Goal: Ask a question: Seek information or help from site administrators or community

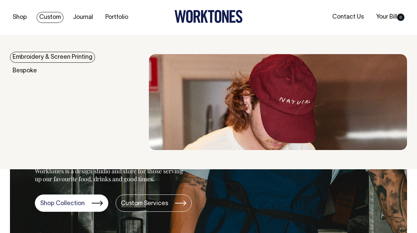
click at [46, 59] on link "Embroidery & Screen Printing" at bounding box center [52, 57] width 85 height 11
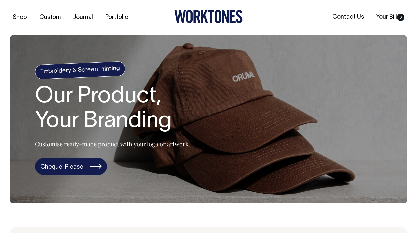
click at [97, 167] on link "Cheque, Please" at bounding box center [71, 166] width 72 height 17
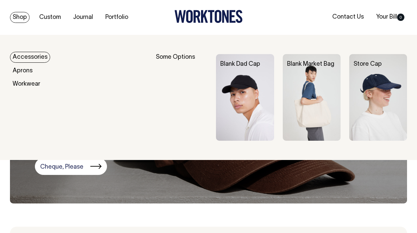
click at [24, 56] on link "Accessories" at bounding box center [30, 57] width 40 height 11
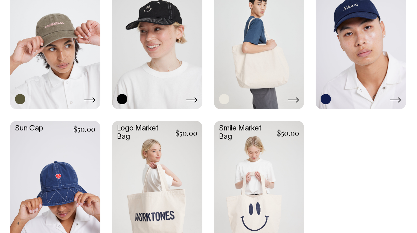
scroll to position [548, 0]
click at [36, 65] on link at bounding box center [55, 41] width 90 height 134
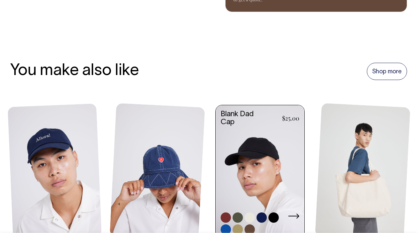
scroll to position [408, 0]
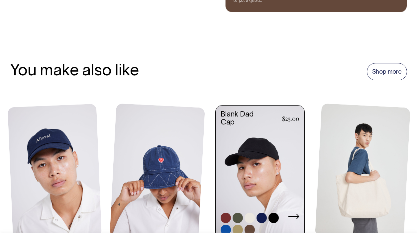
click at [260, 156] on link at bounding box center [259, 173] width 89 height 134
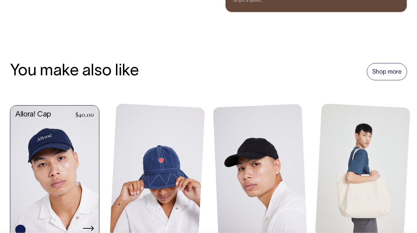
click at [38, 142] on link at bounding box center [54, 173] width 89 height 134
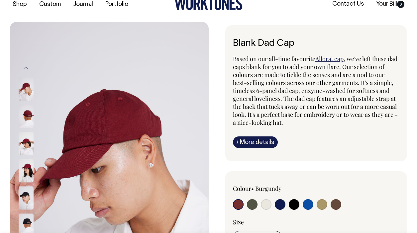
scroll to position [13, 0]
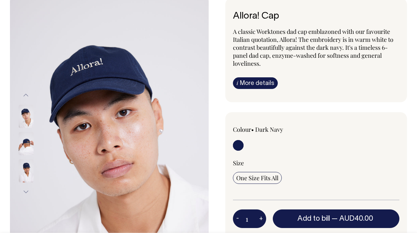
scroll to position [40, 0]
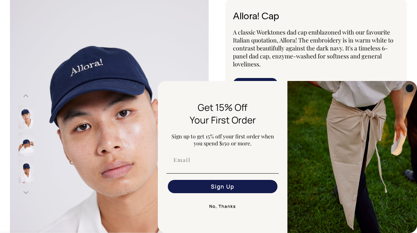
click at [409, 87] on circle "Close dialog" at bounding box center [410, 88] width 8 height 8
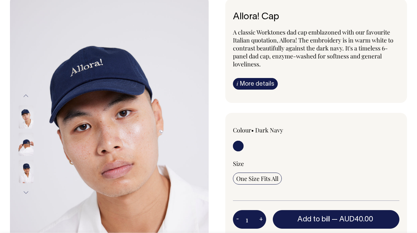
click at [27, 140] on img at bounding box center [26, 143] width 15 height 23
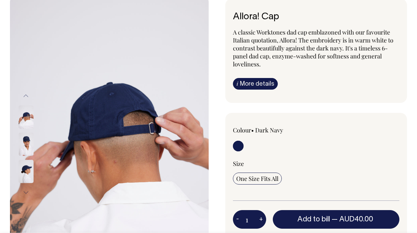
click at [29, 168] on img at bounding box center [26, 171] width 15 height 23
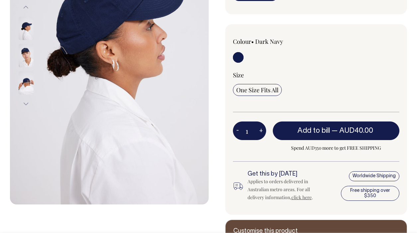
scroll to position [128, 0]
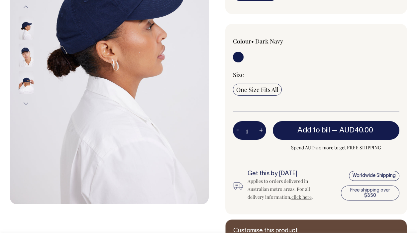
click at [24, 86] on img at bounding box center [26, 82] width 15 height 23
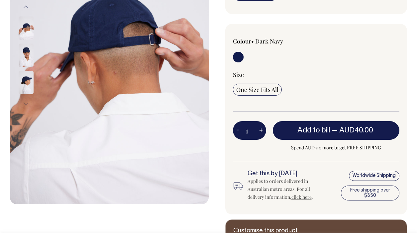
click at [26, 60] on img at bounding box center [26, 54] width 15 height 23
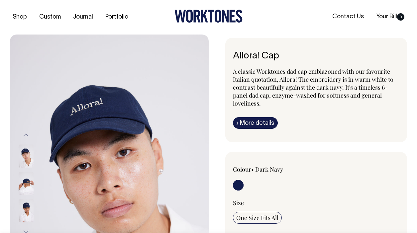
scroll to position [0, 0]
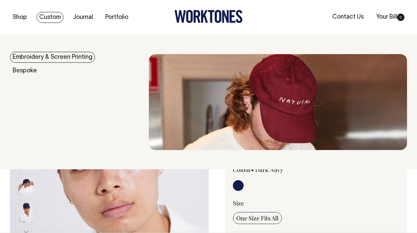
click at [33, 55] on link "Embroidery & Screen Printing" at bounding box center [52, 57] width 85 height 11
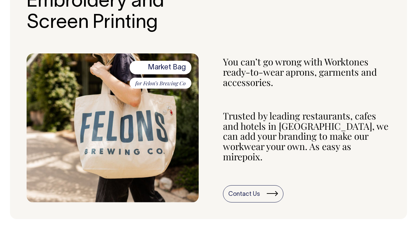
scroll to position [251, 0]
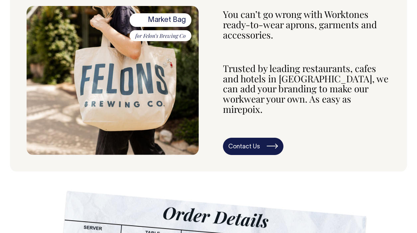
click at [253, 138] on link "Contact Us" at bounding box center [253, 146] width 60 height 17
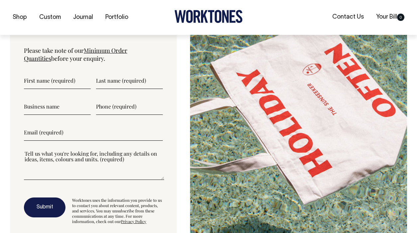
scroll to position [1766, 0]
click at [78, 171] on textarea"] at bounding box center [94, 165] width 140 height 30
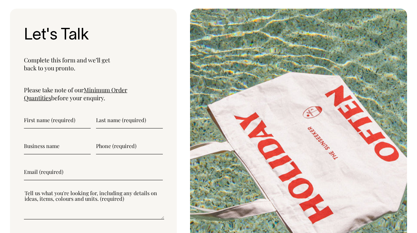
scroll to position [1726, 0]
type input"] "Laura"
type input"] "Bratti"
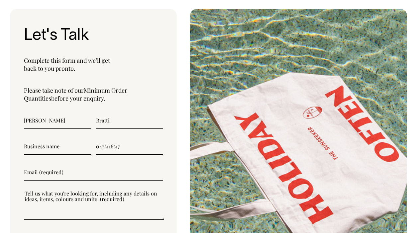
type input"] "0473116317"
click at [65, 174] on input"] "email" at bounding box center [93, 172] width 139 height 17
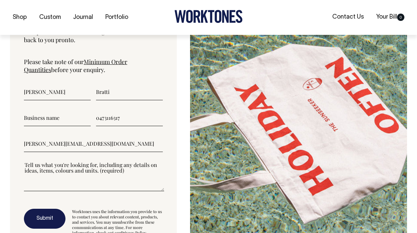
type input"] "laura@supremeroasters.com.au"
click at [65, 188] on div at bounding box center [93, 180] width 139 height 38
click at [54, 180] on textarea"] at bounding box center [94, 176] width 140 height 30
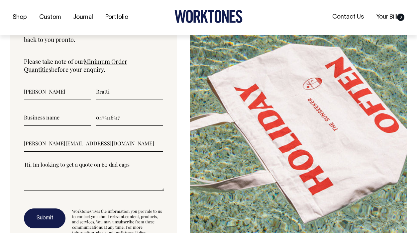
click at [109, 161] on textarea"] "Hi, Im looking to get a quote on 60 dad caps" at bounding box center [94, 176] width 140 height 30
click at [132, 161] on textarea"] "Hi, Im looking to get a quote on 60 "dad caps" at bounding box center [94, 176] width 140 height 30
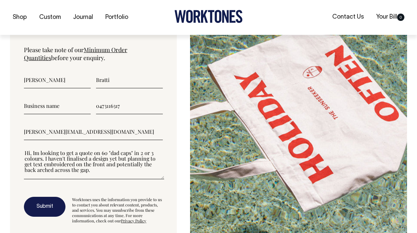
scroll to position [1766, 0]
click at [68, 159] on textarea"] "Hi, Im looking to get a quote on 60 "dad caps" in 2 or 3 colours. I haven't fin…" at bounding box center [94, 164] width 140 height 30
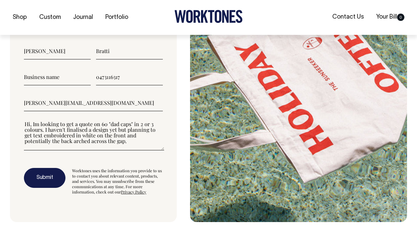
click at [88, 138] on textarea"] "Hi, Im looking to get a quote on 60 "dad caps" in 2 or 3 colours. I haven't fin…" at bounding box center [94, 136] width 140 height 30
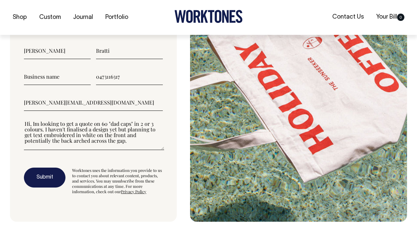
click at [108, 138] on textarea"] "Hi, Im looking to get a quote on 60 "dad caps" in 2 or 3 colours. I haven't fin…" at bounding box center [94, 135] width 140 height 30
click at [41, 126] on textarea"] "Hi, Im looking to get a quote on 60 "dad caps" in 2 or 3 colours. I haven't fin…" at bounding box center [94, 135] width 140 height 30
drag, startPoint x: 95, startPoint y: 132, endPoint x: 123, endPoint y: 133, distance: 28.2
click at [123, 133] on textarea"] "Hi, Im looking to get a quote on 60 "dad caps" in 2 or 3 colours for our busine…" at bounding box center [94, 135] width 140 height 30
click at [70, 126] on textarea"] "Hi, Im looking to get a quote on 60 "dad caps" in 2 or 3 colours for our busine…" at bounding box center [94, 135] width 140 height 30
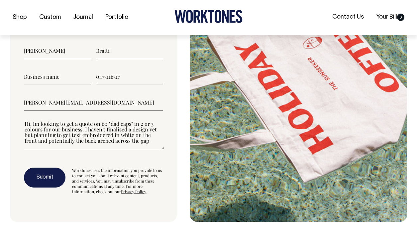
click at [99, 128] on textarea"] "Hi, Im looking to get a quote on 60 "dad caps" in 2 or 3 colours for our busine…" at bounding box center [94, 135] width 140 height 30
click at [116, 136] on textarea"] "Hi, Im looking to get a quote on 60 "dad caps" in 2 or 3 colours for our busine…" at bounding box center [94, 135] width 140 height 30
click at [141, 134] on textarea"] "Hi, Im looking to get a quote on 60 "dad caps" in 2 or 3 colours for our busine…" at bounding box center [94, 135] width 140 height 30
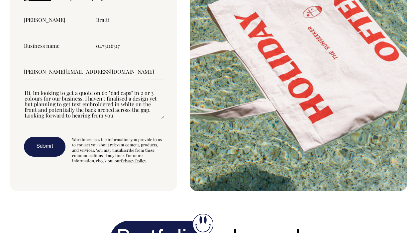
scroll to position [1826, 0]
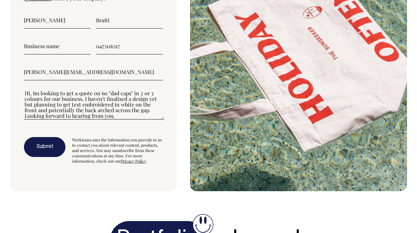
type textarea"] "Hi, Im looking to get a quote on 60 "dad caps" in 2 or 3 colours for our busine…"
click at [40, 144] on button "Submit" at bounding box center [45, 147] width 42 height 20
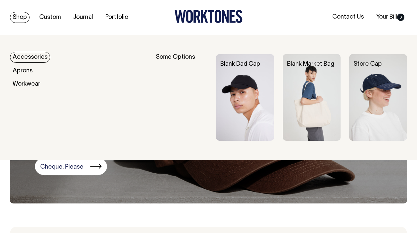
click at [28, 59] on link "Accessories" at bounding box center [30, 57] width 40 height 11
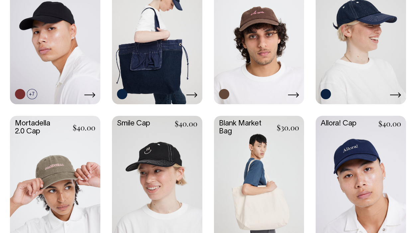
scroll to position [406, 0]
